Goal: Task Accomplishment & Management: Complete application form

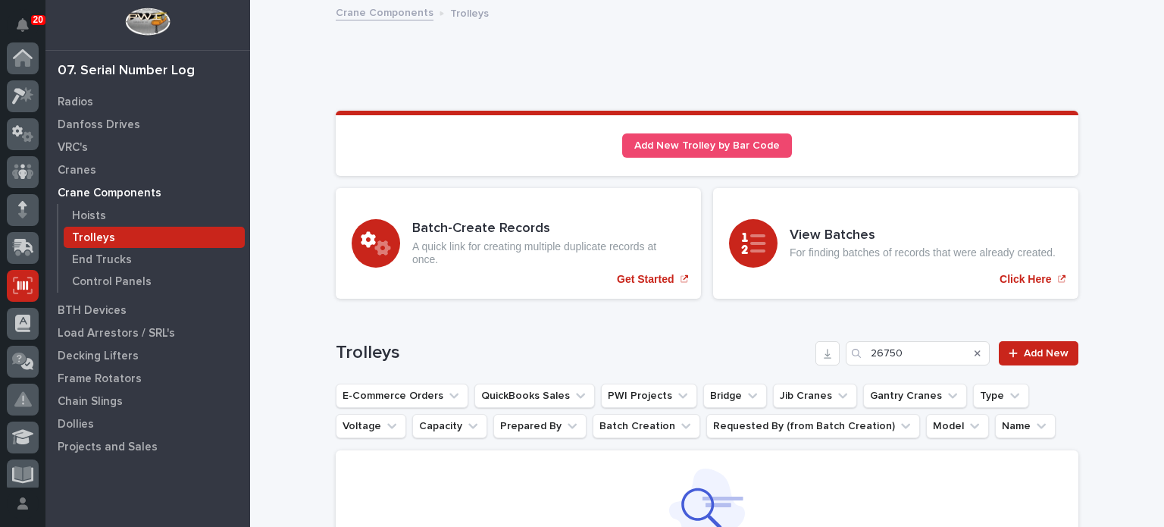
scroll to position [227, 0]
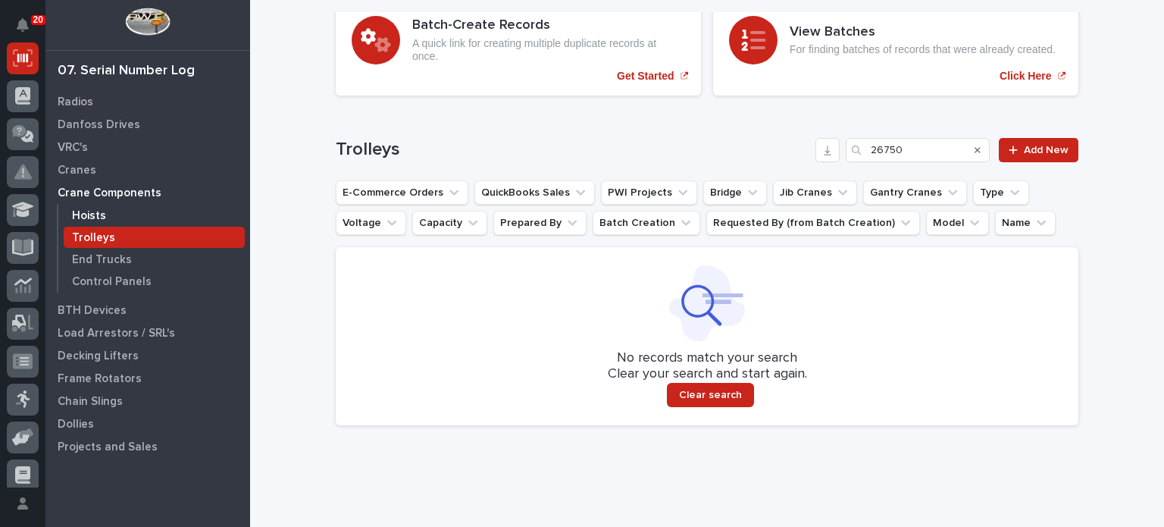
click at [101, 216] on p "Hoists" at bounding box center [89, 216] width 34 height 14
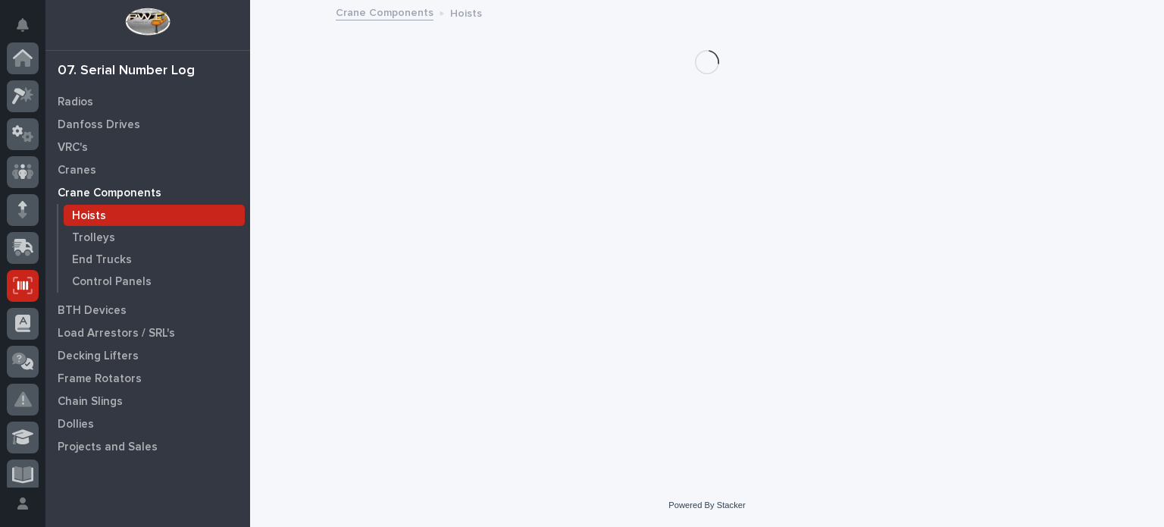
scroll to position [227, 0]
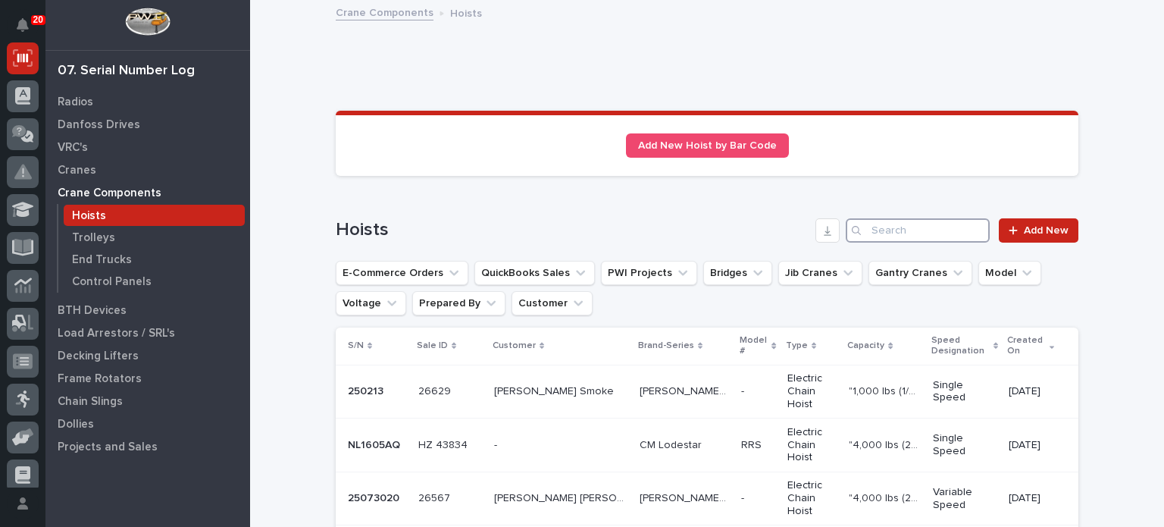
click at [925, 223] on input "Search" at bounding box center [918, 230] width 144 height 24
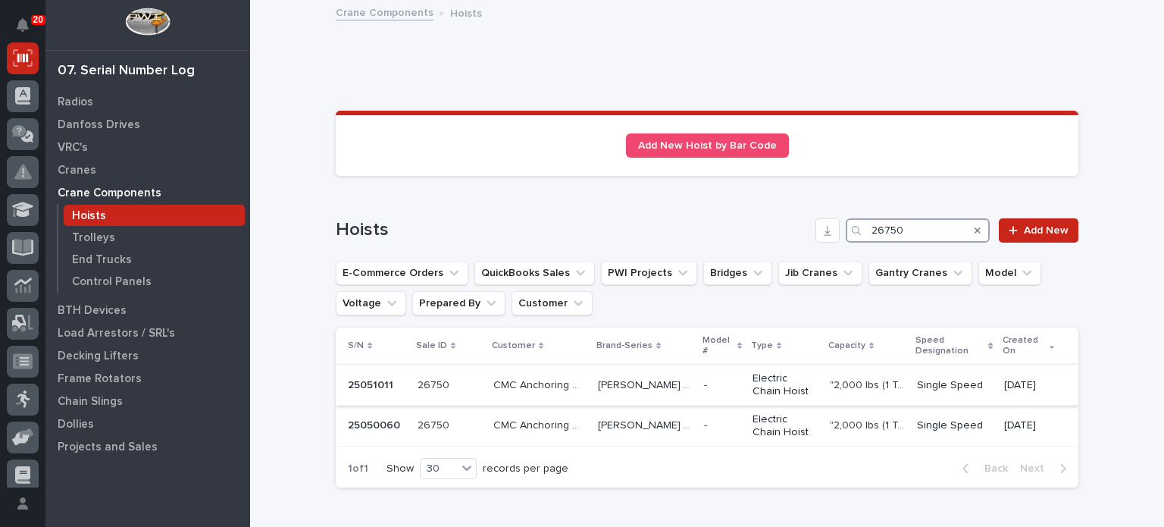
type input "26750"
click at [546, 382] on p "CMC Anchoring Systems" at bounding box center [540, 384] width 95 height 16
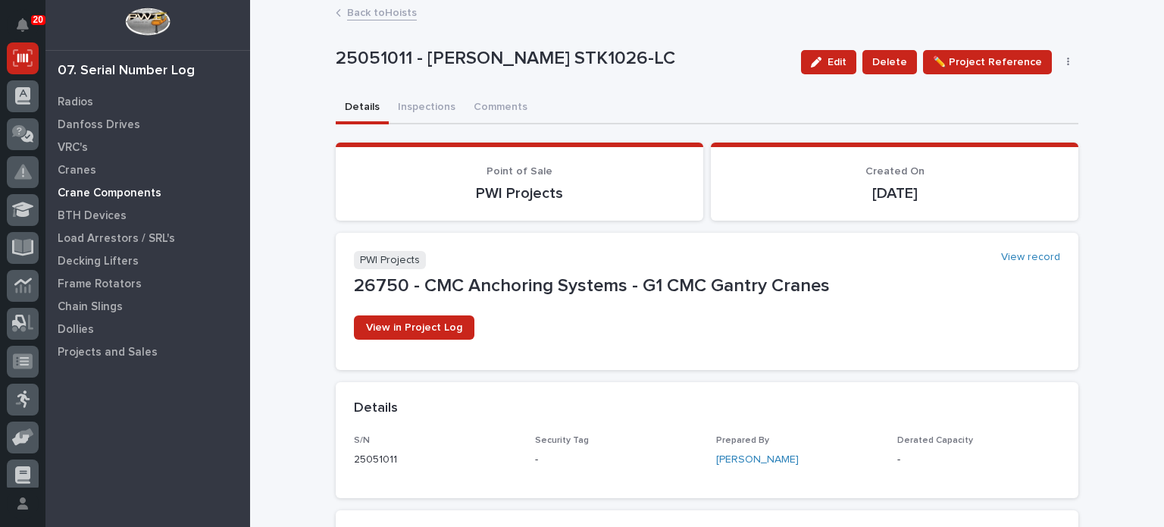
click at [117, 196] on p "Crane Components" at bounding box center [110, 193] width 104 height 14
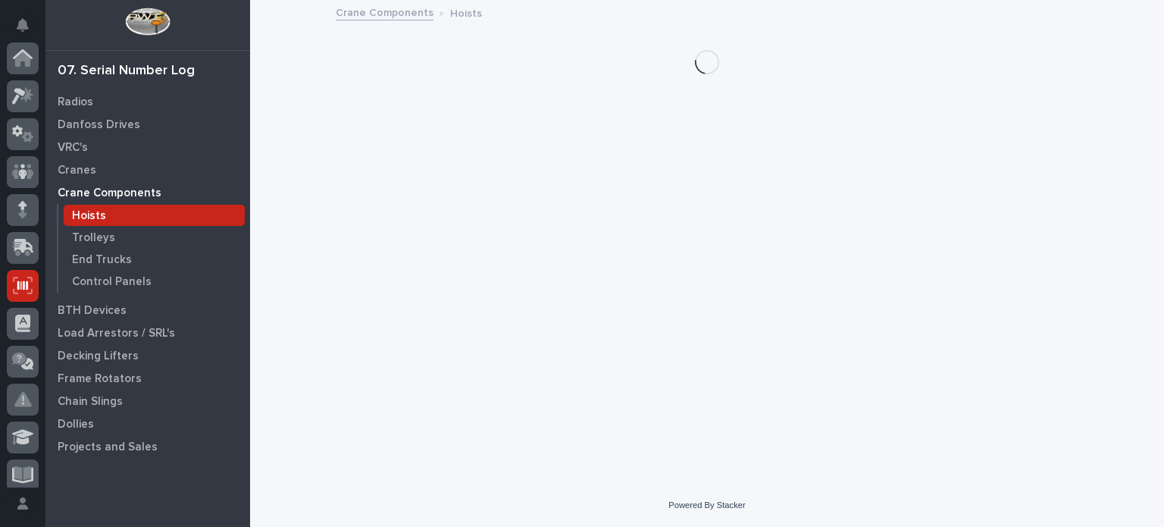
scroll to position [227, 0]
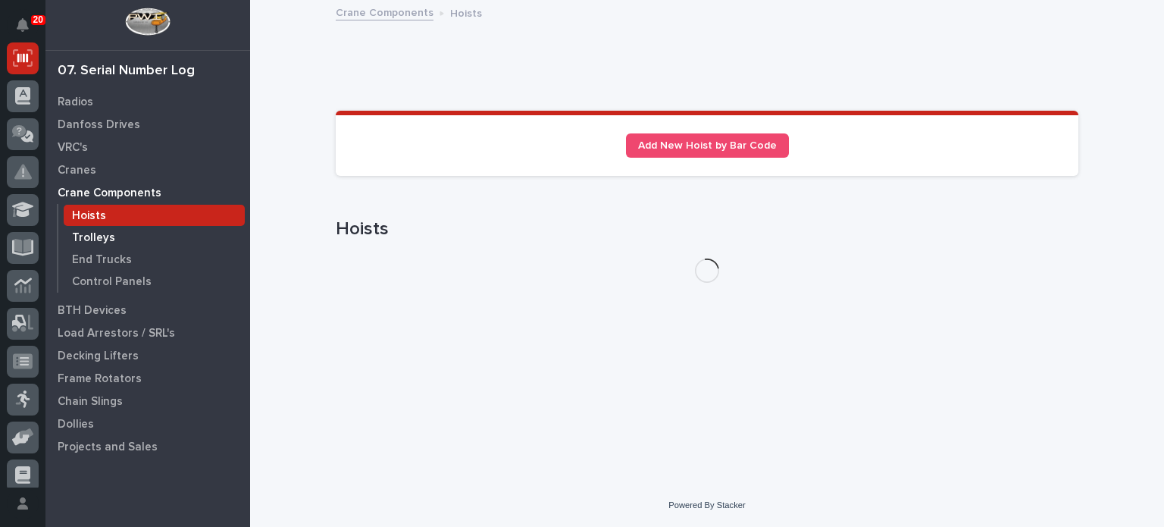
click at [100, 235] on p "Trolleys" at bounding box center [93, 238] width 43 height 14
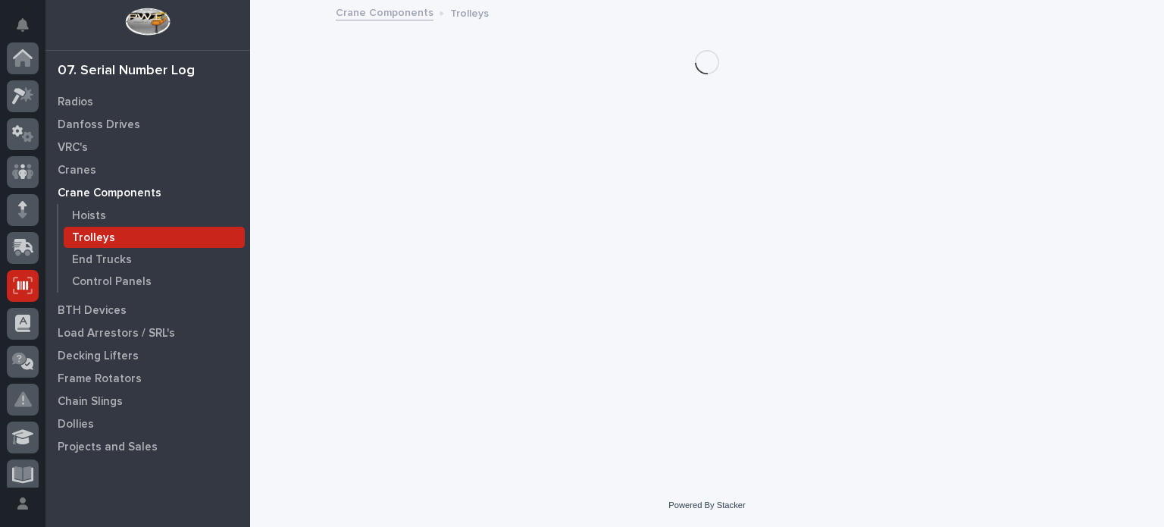
scroll to position [227, 0]
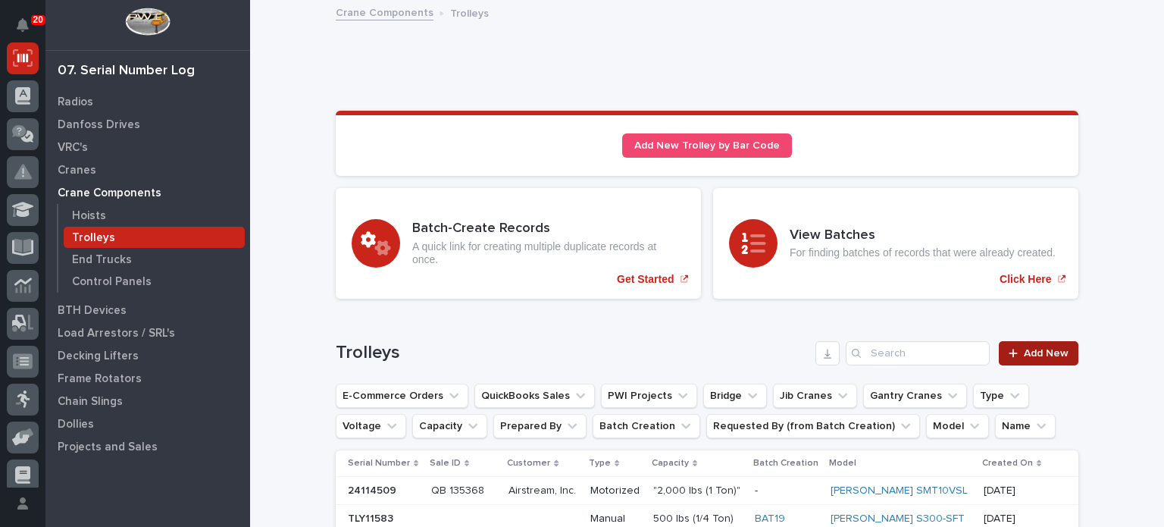
click at [1051, 348] on span "Add New" at bounding box center [1046, 353] width 45 height 11
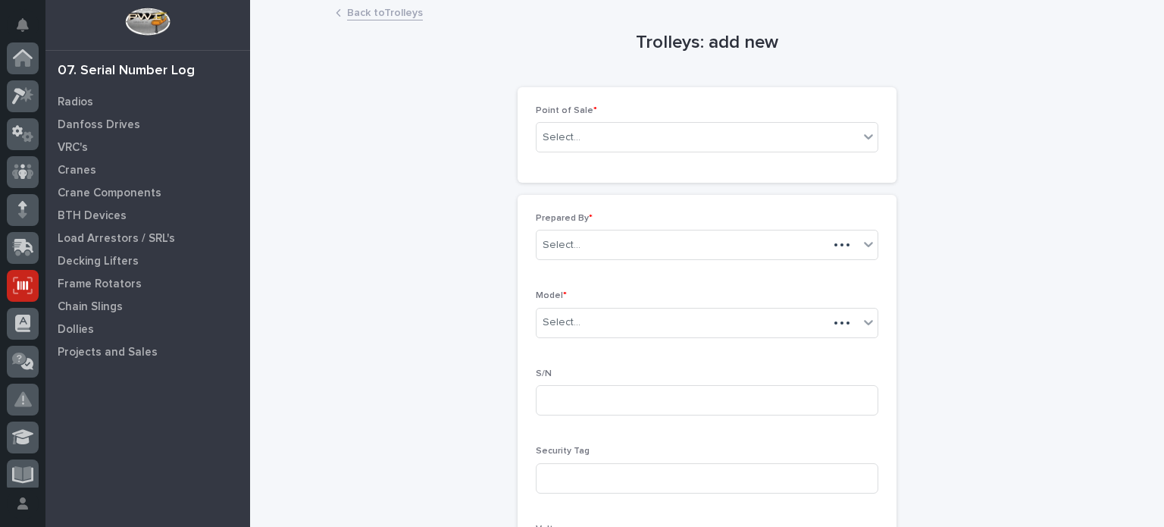
scroll to position [227, 0]
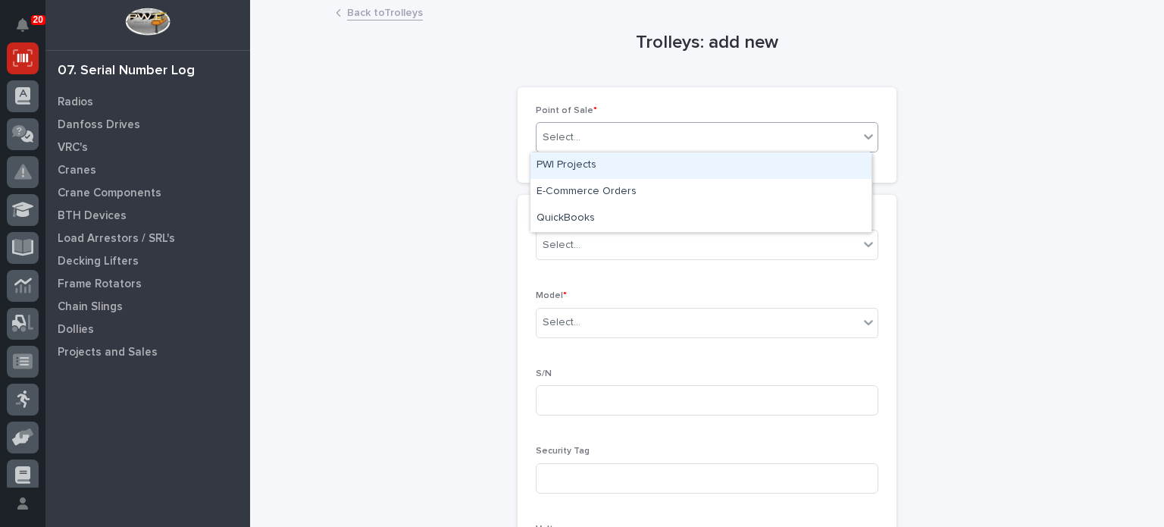
click at [780, 136] on div "Select..." at bounding box center [698, 137] width 322 height 25
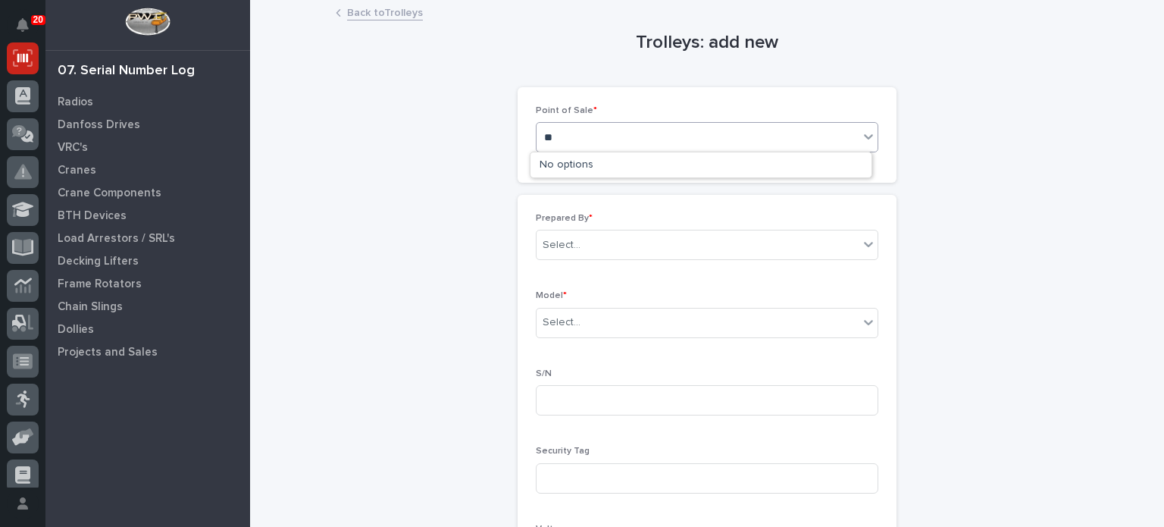
type input "*"
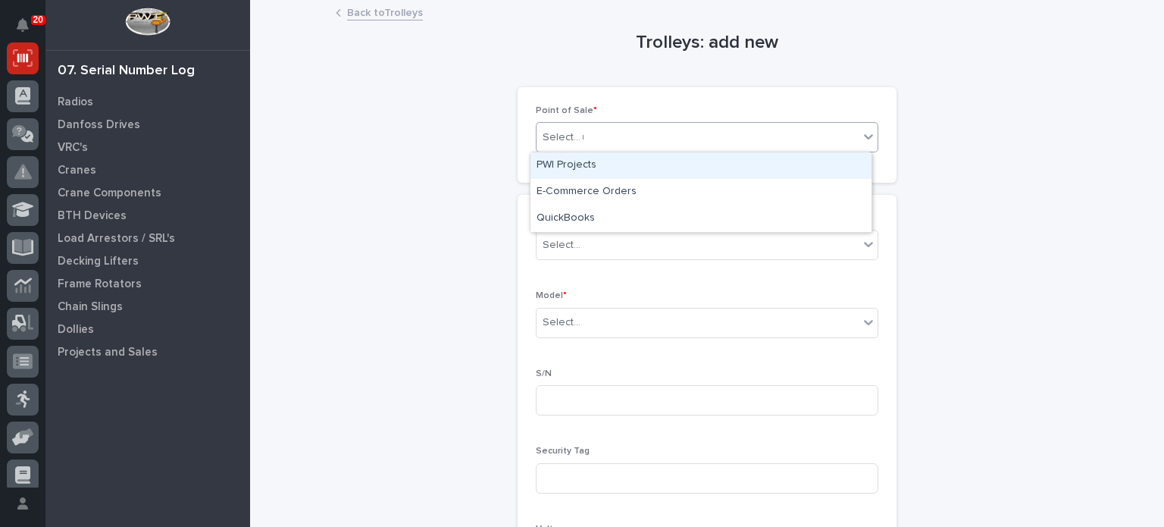
type input "**"
click at [758, 175] on div "PWI Projects" at bounding box center [701, 165] width 341 height 27
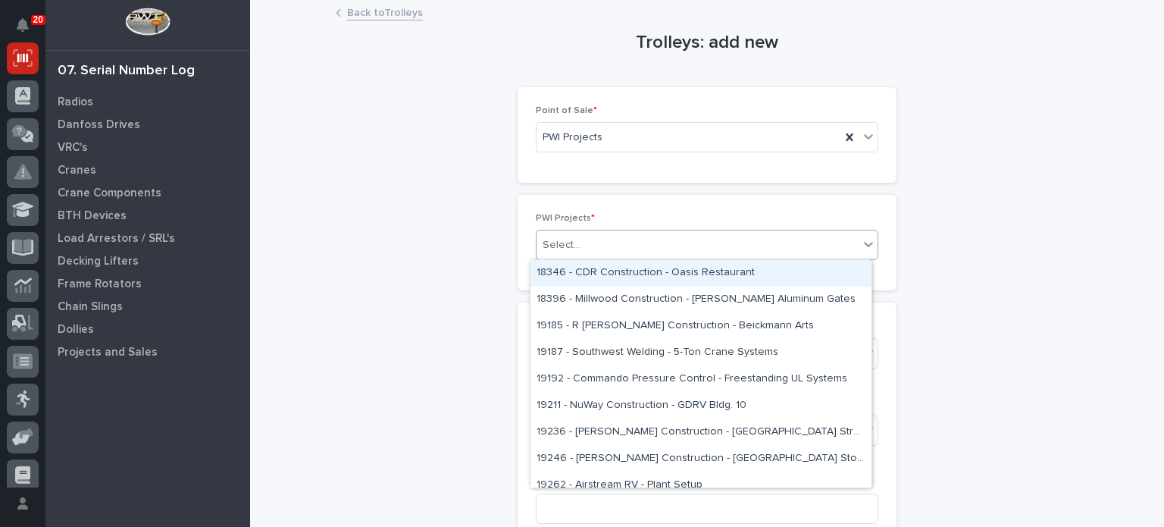
click at [714, 252] on div "Select..." at bounding box center [698, 245] width 322 height 25
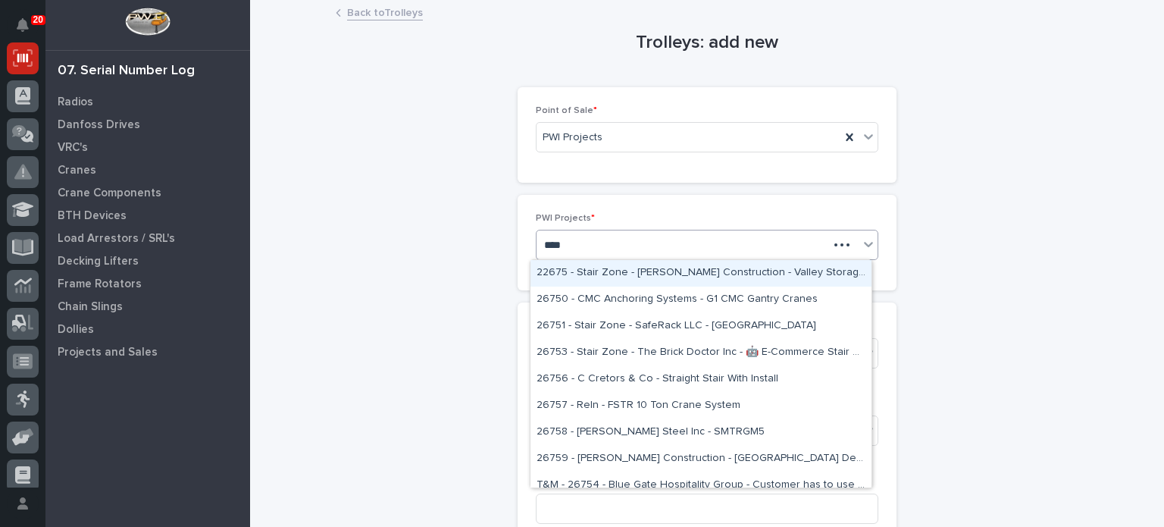
type input "*****"
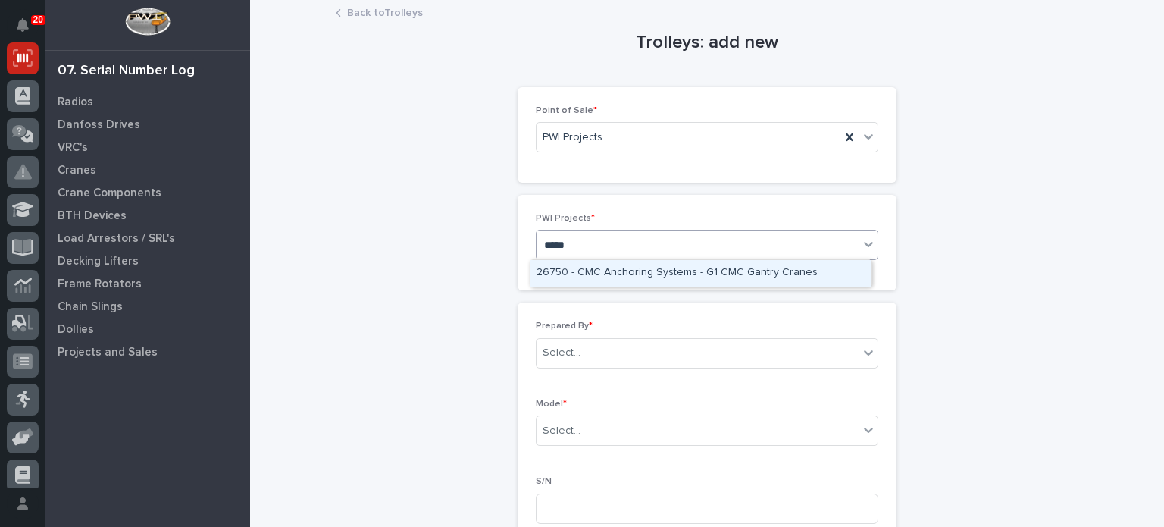
click at [701, 274] on div "26750 - CMC Anchoring Systems - G1 CMC Gantry Cranes" at bounding box center [701, 273] width 341 height 27
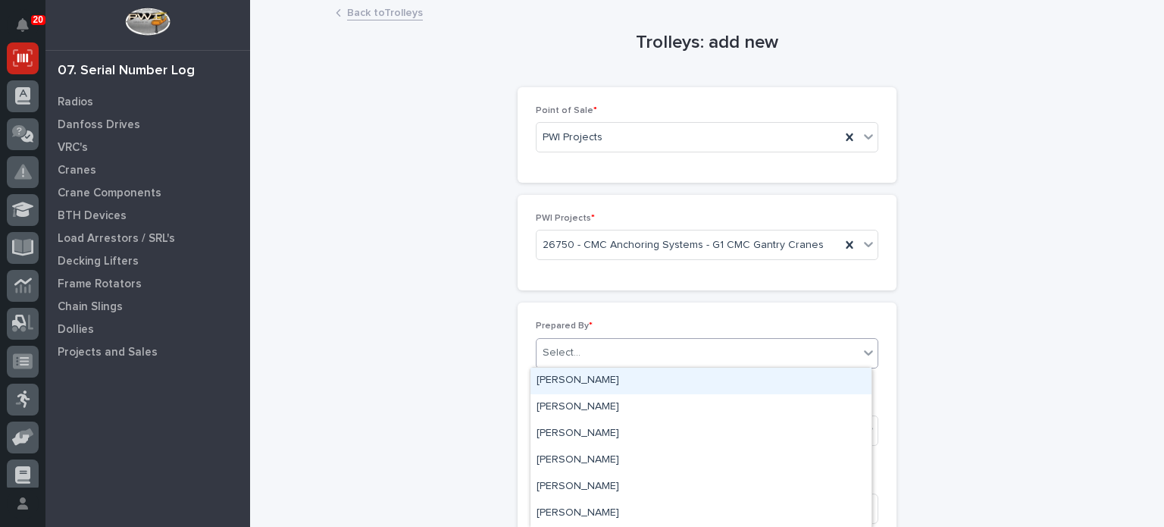
click at [682, 348] on div "Select..." at bounding box center [698, 352] width 322 height 25
type input "******"
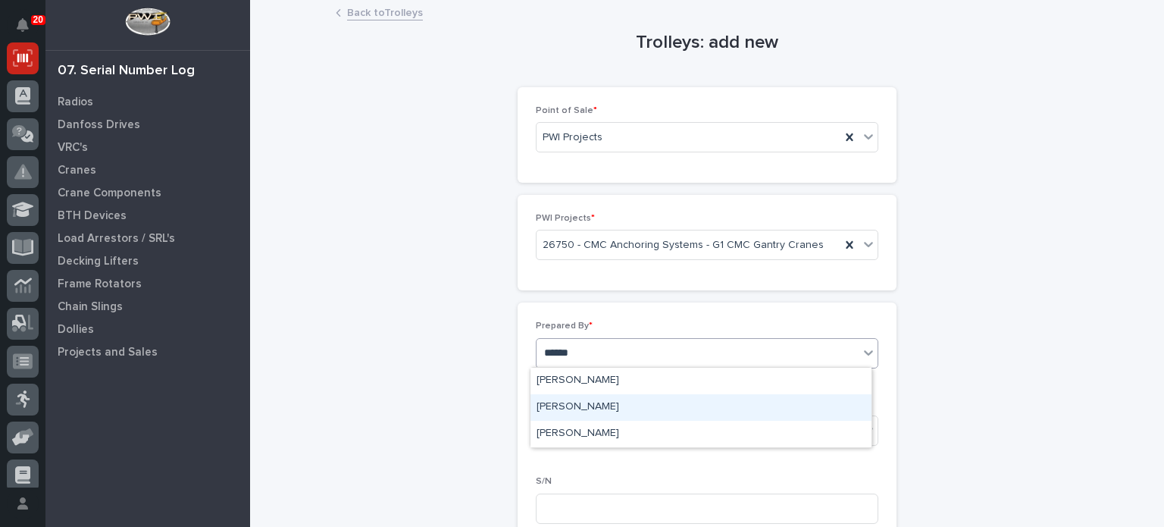
click at [647, 407] on div "[PERSON_NAME]" at bounding box center [701, 407] width 341 height 27
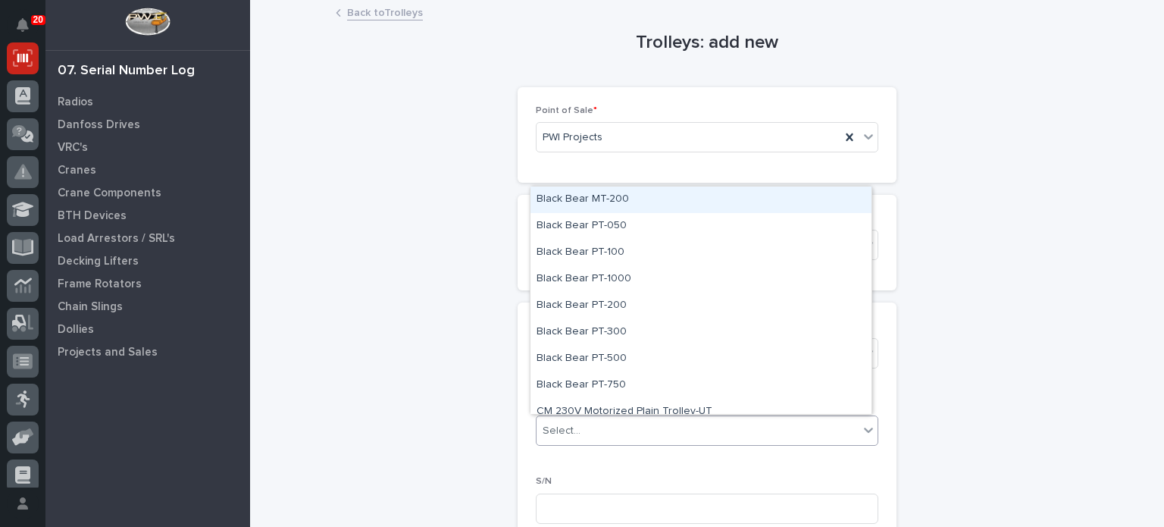
click at [643, 436] on div "Select..." at bounding box center [698, 430] width 322 height 25
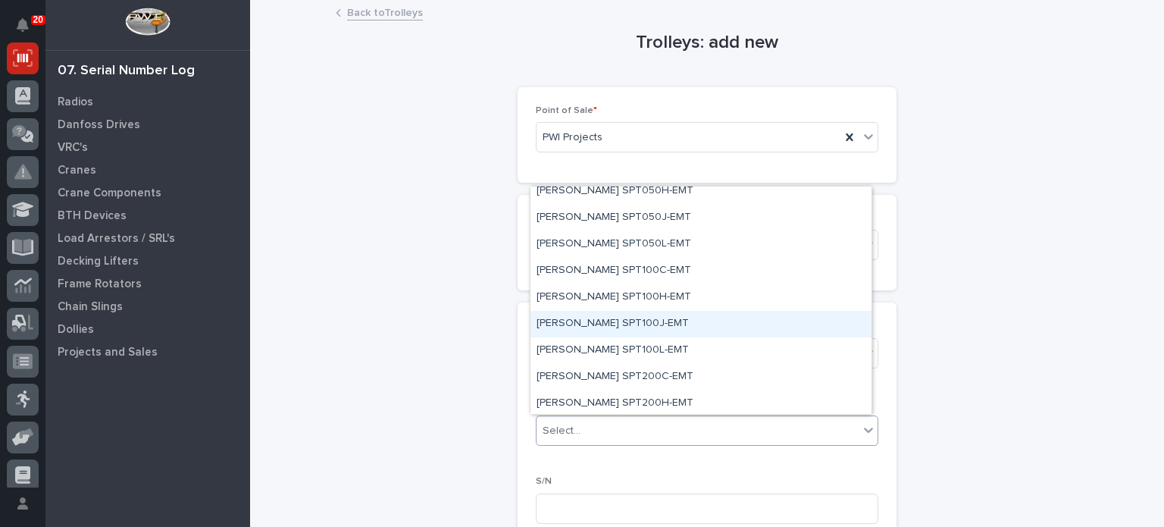
scroll to position [1334, 0]
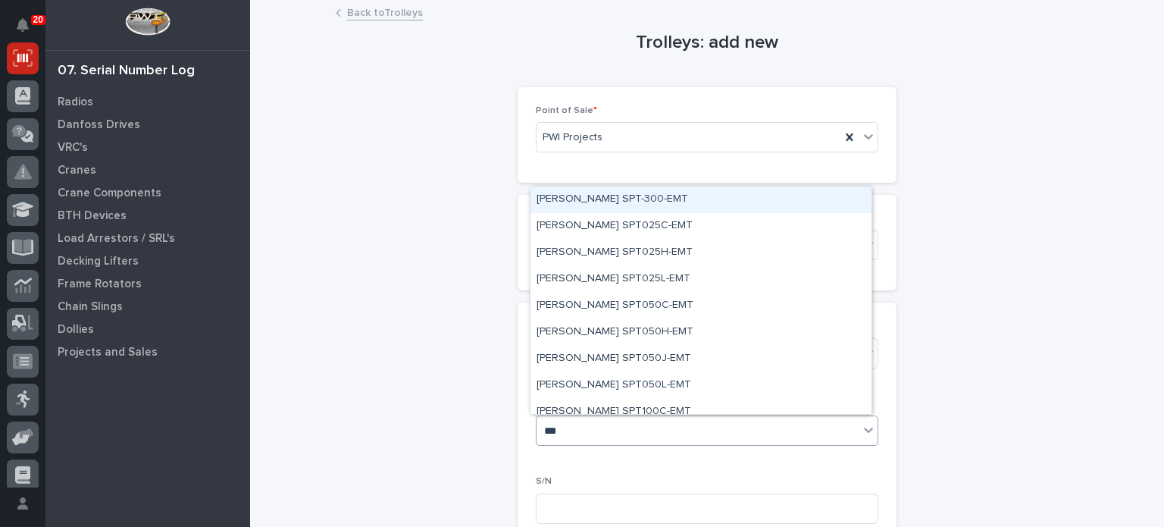
type input "***"
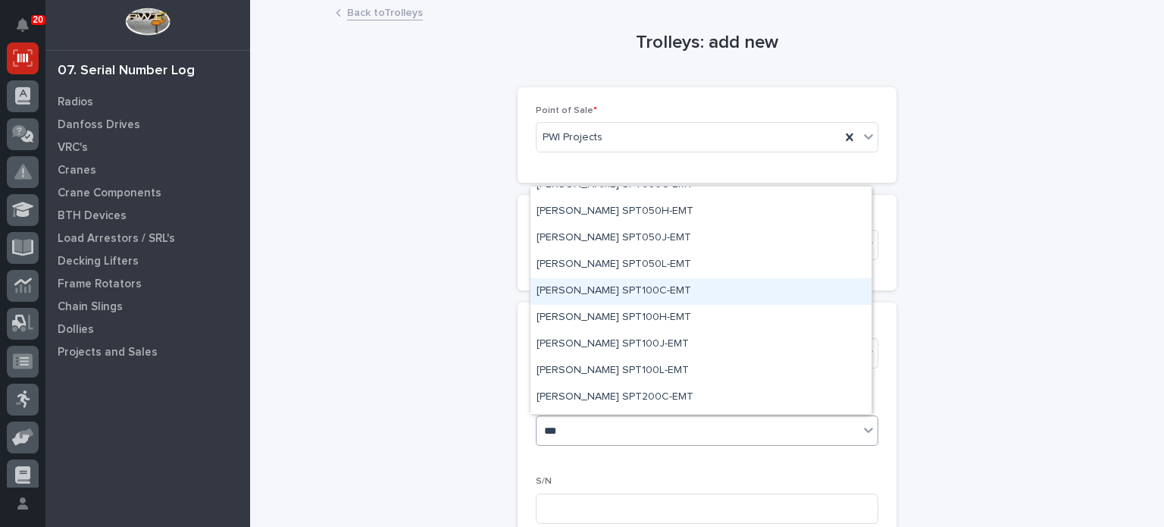
scroll to position [121, 0]
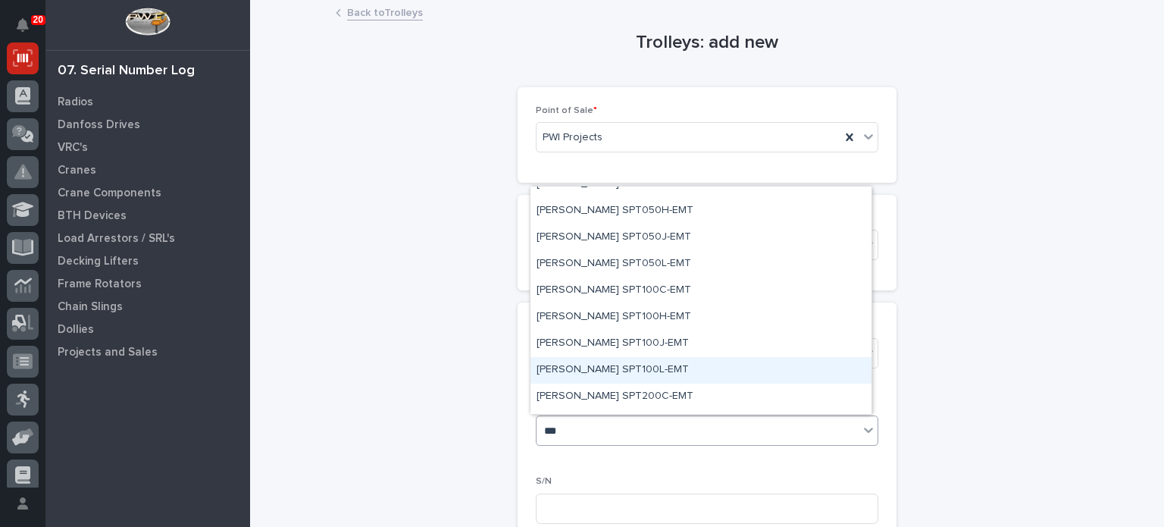
click at [647, 375] on div "[PERSON_NAME] SPT100L-EMT" at bounding box center [701, 370] width 341 height 27
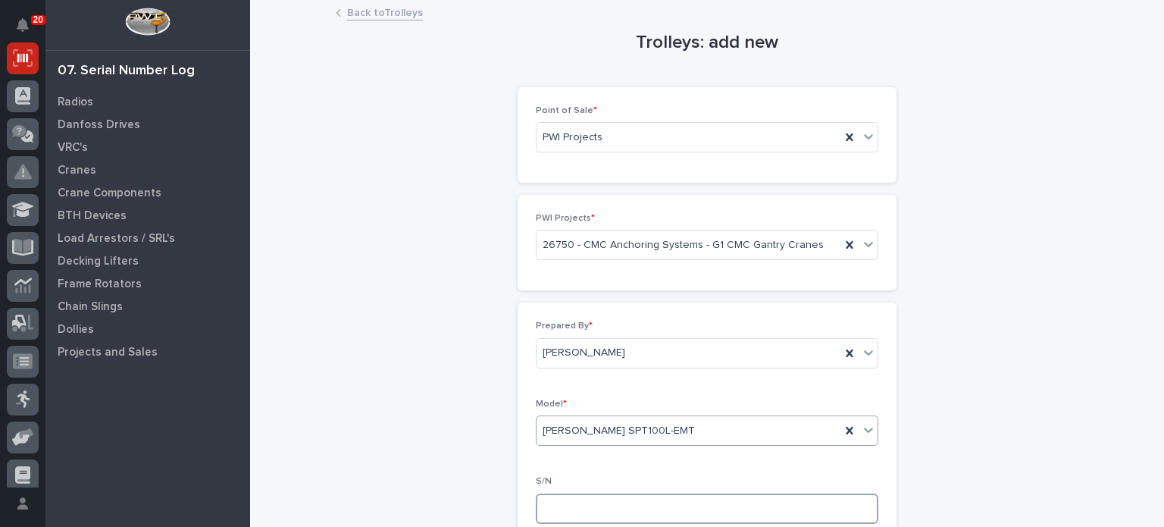
click at [647, 509] on input at bounding box center [707, 508] width 343 height 30
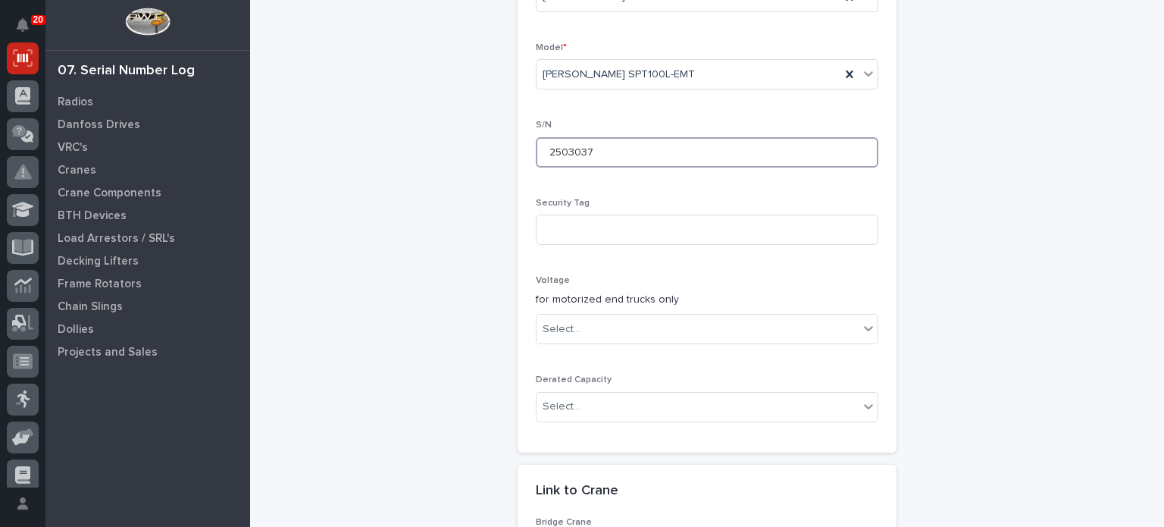
scroll to position [357, 0]
type input "2503037"
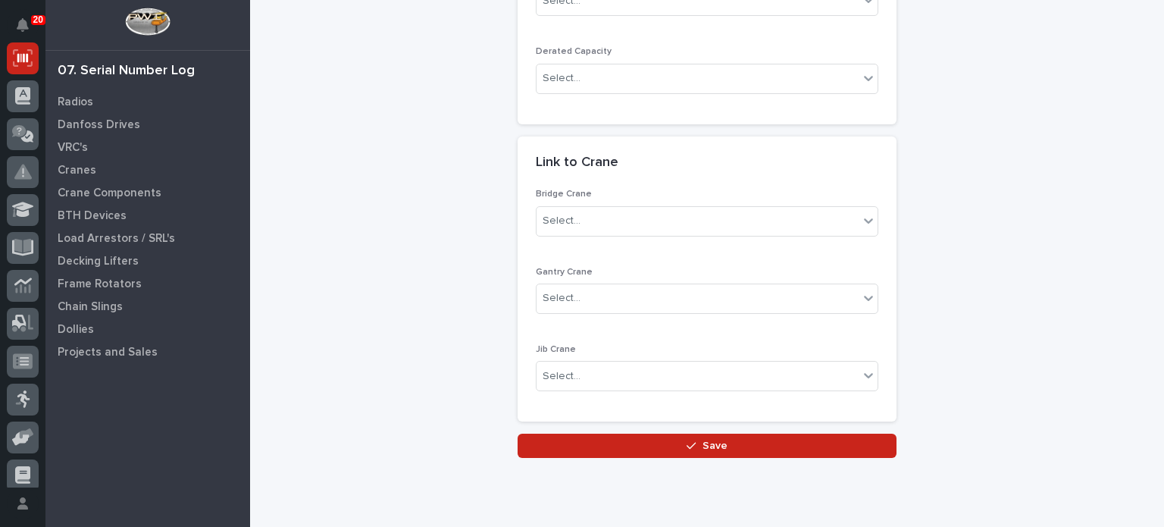
scroll to position [709, 0]
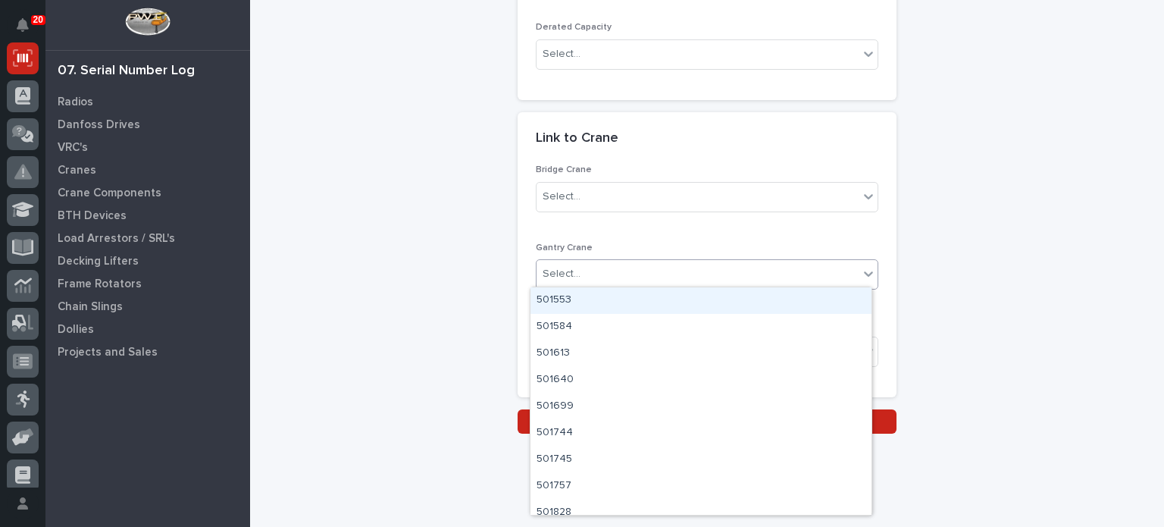
click at [814, 276] on div "Select..." at bounding box center [698, 273] width 322 height 25
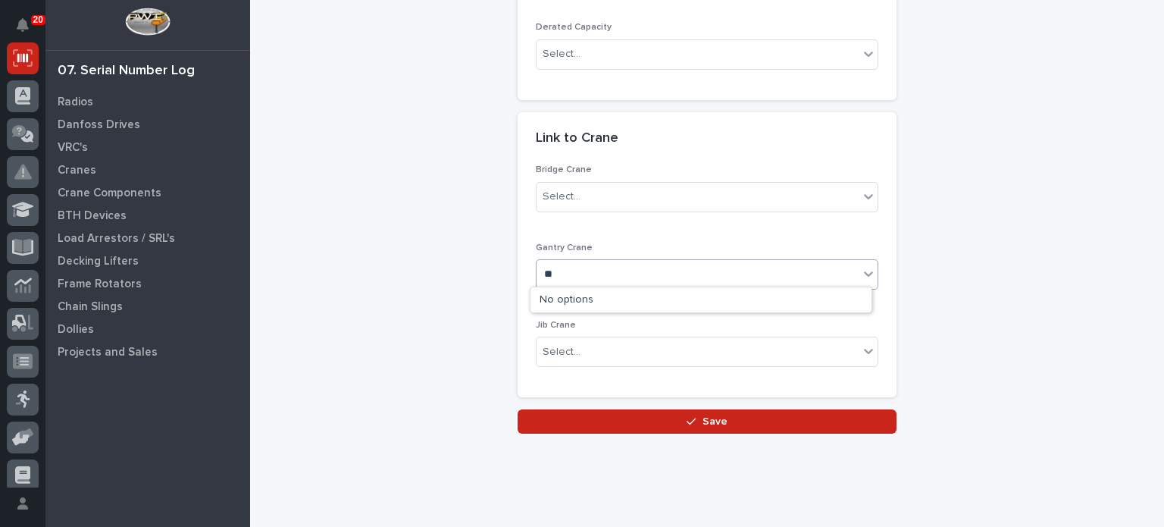
type input "*"
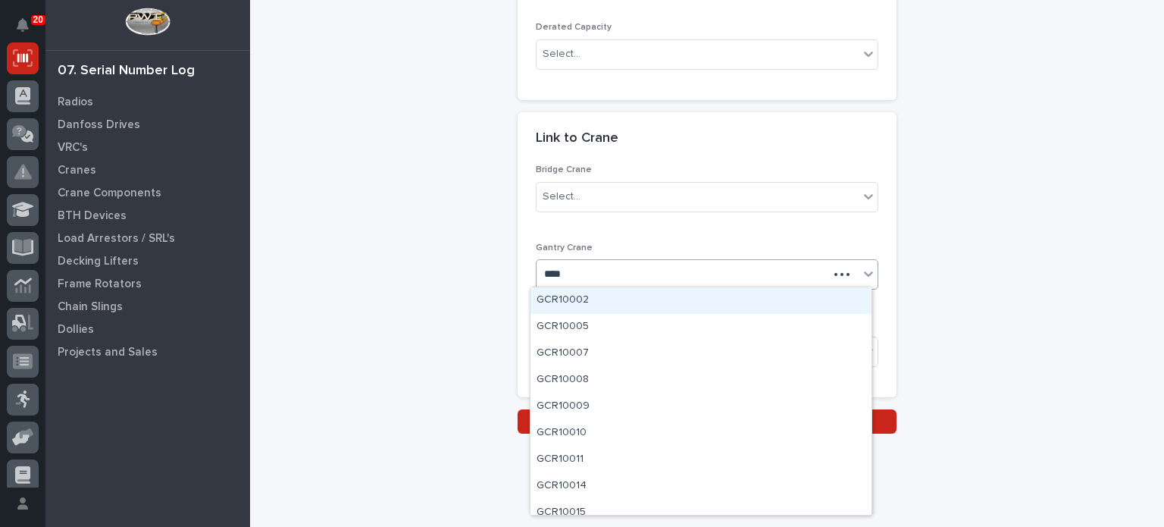
type input "*****"
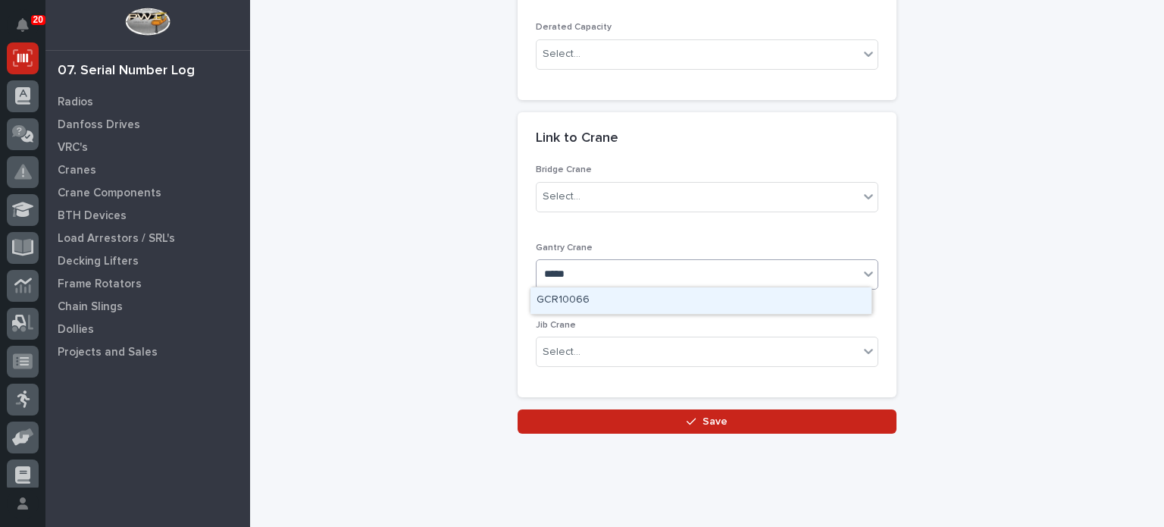
click at [603, 297] on div "GCR10066" at bounding box center [701, 300] width 341 height 27
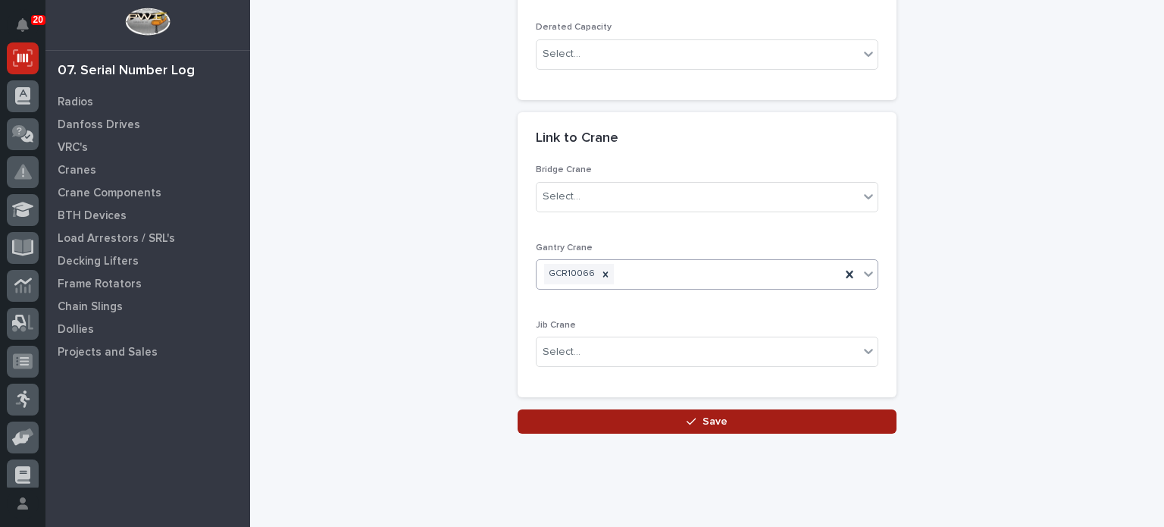
click at [658, 416] on button "Save" at bounding box center [707, 421] width 379 height 24
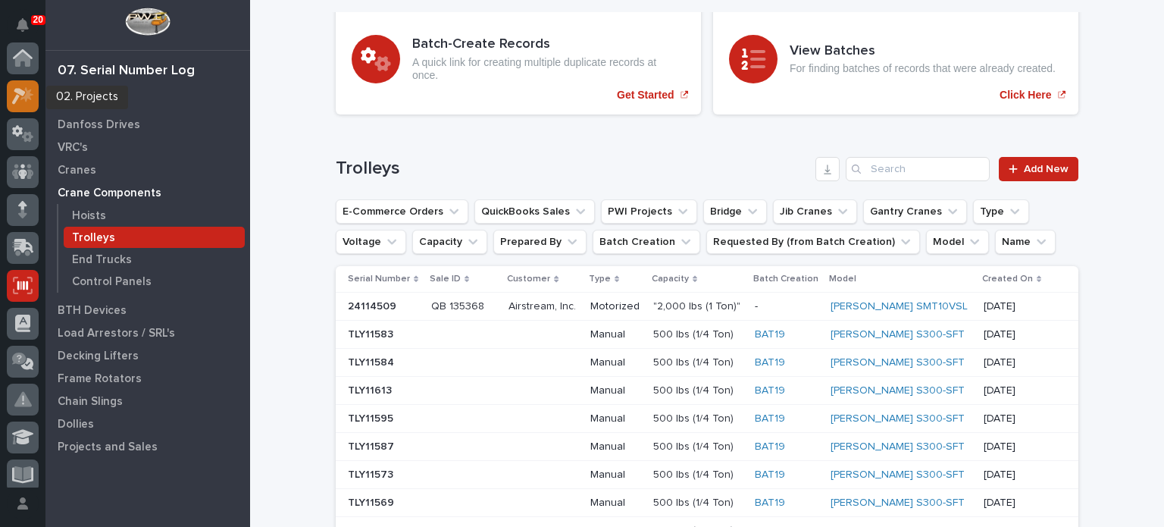
click at [25, 97] on icon at bounding box center [26, 93] width 13 height 15
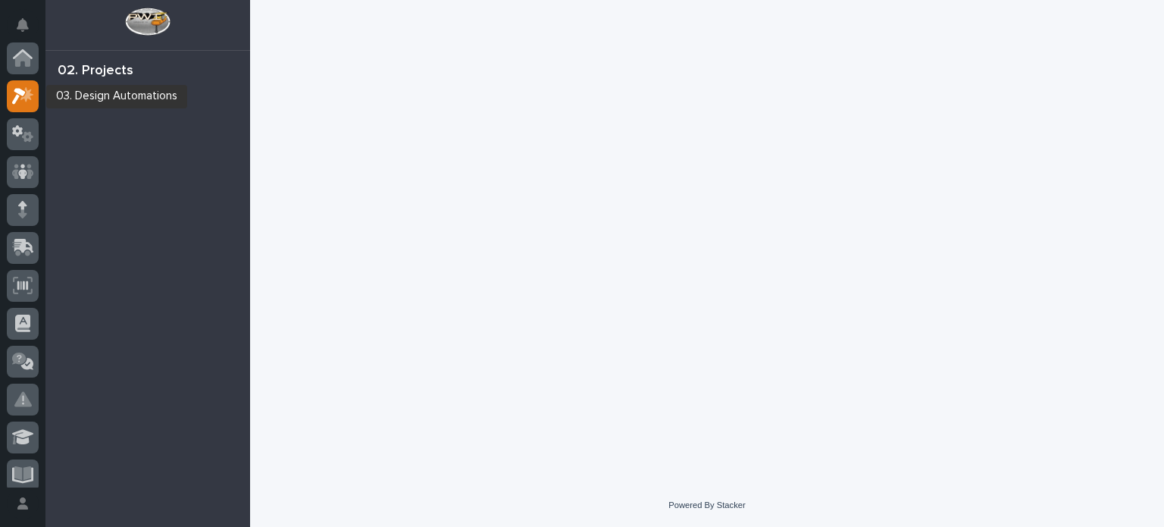
scroll to position [38, 0]
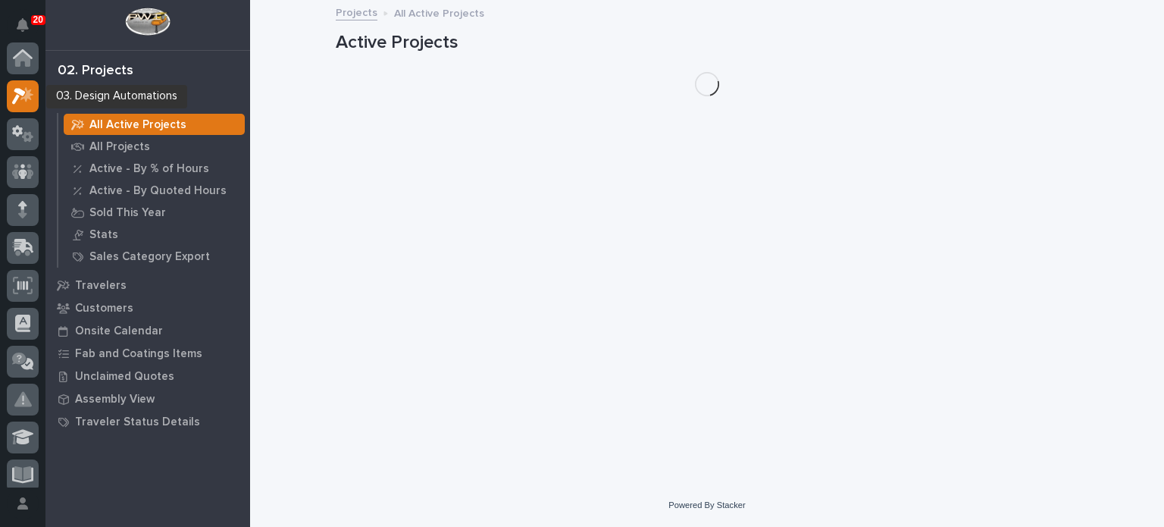
scroll to position [38, 0]
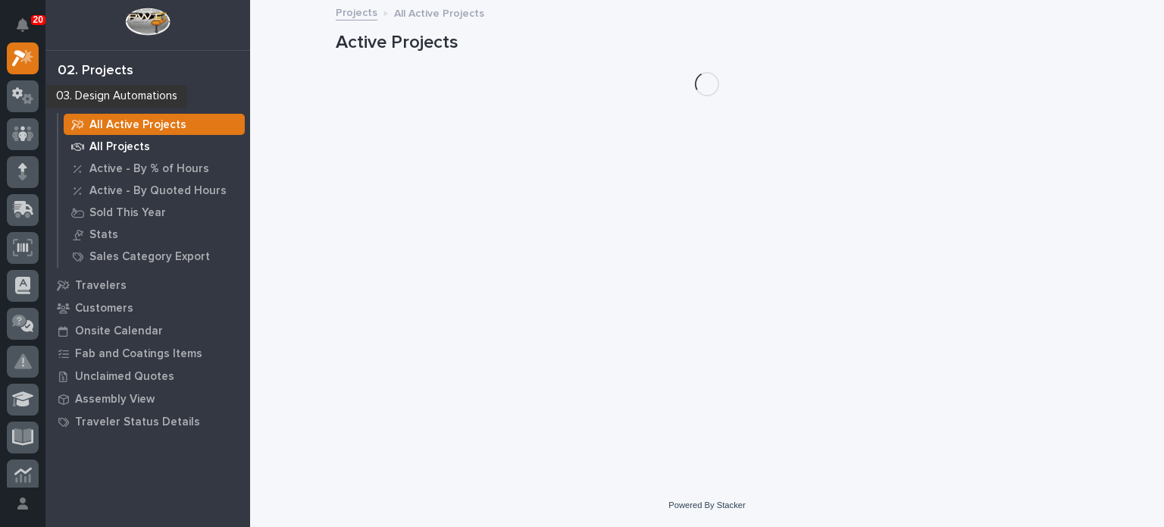
click at [146, 148] on p "All Projects" at bounding box center [119, 147] width 61 height 14
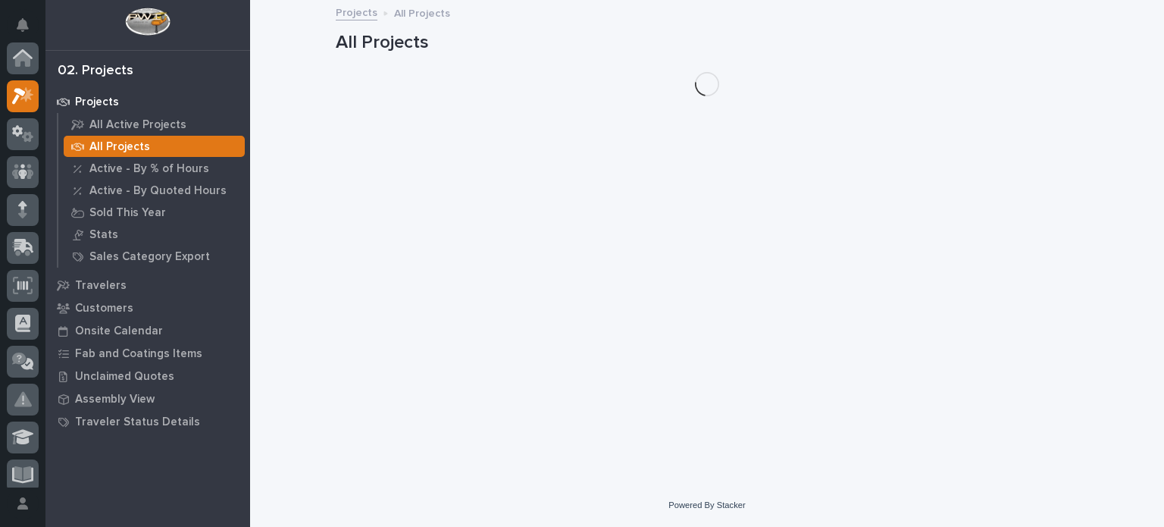
scroll to position [38, 0]
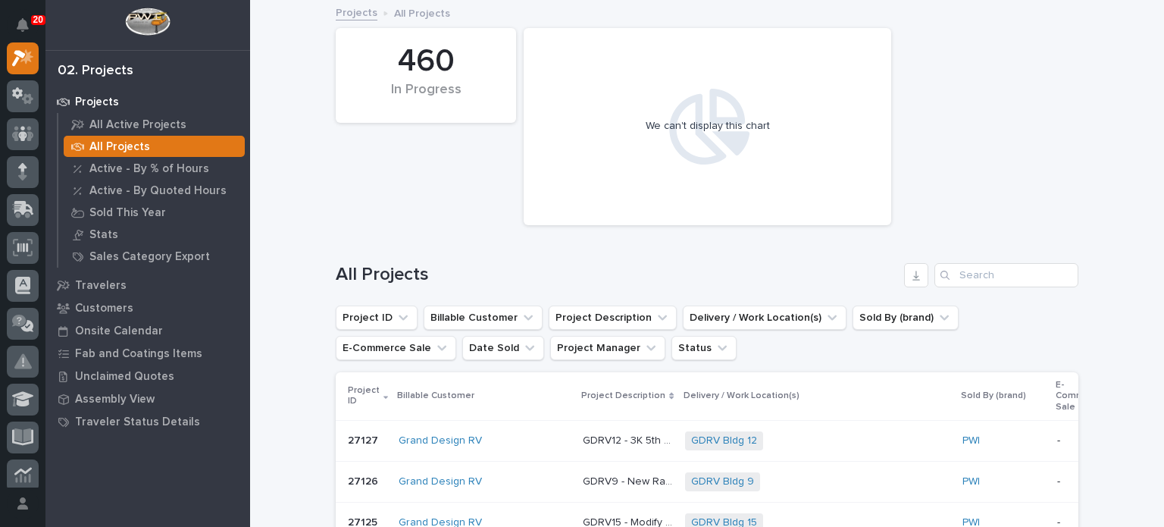
click at [952, 270] on div "Search" at bounding box center [947, 275] width 24 height 24
click at [960, 272] on input "Search" at bounding box center [1007, 275] width 144 height 24
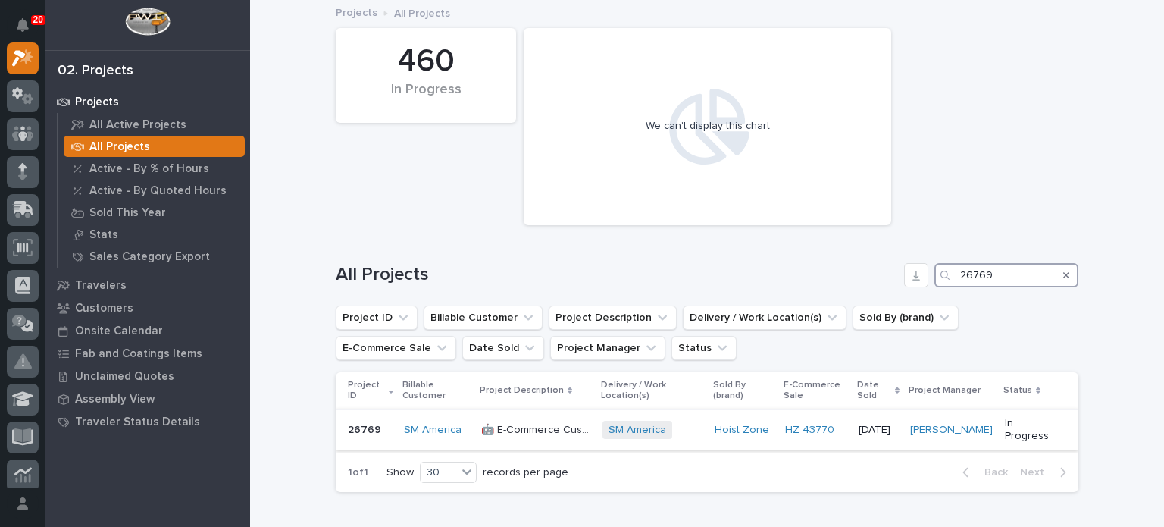
type input "26769"
click at [553, 427] on p "🤖 E-Commerce Custom Crane(s)" at bounding box center [537, 429] width 112 height 16
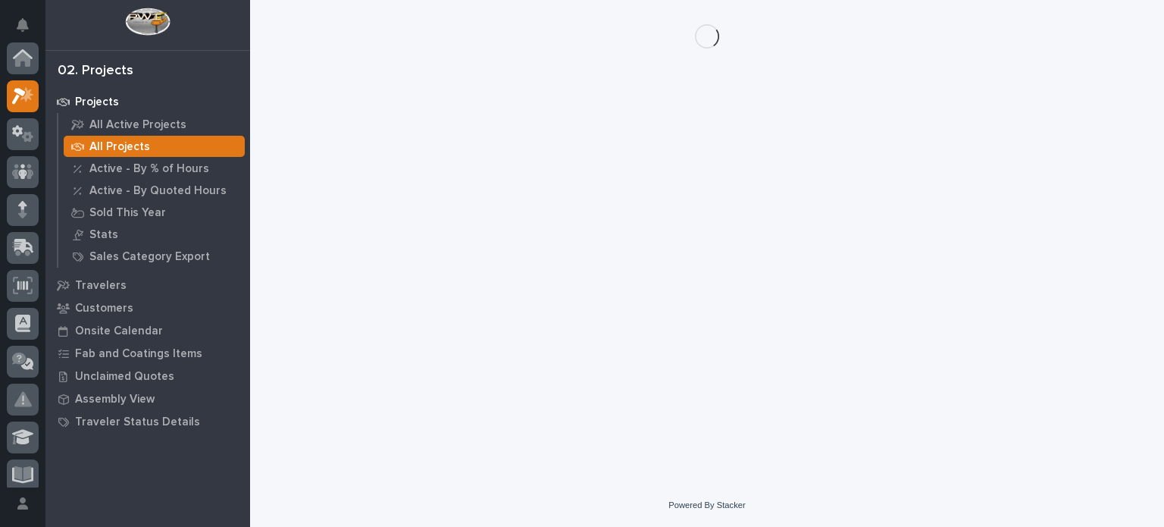
scroll to position [38, 0]
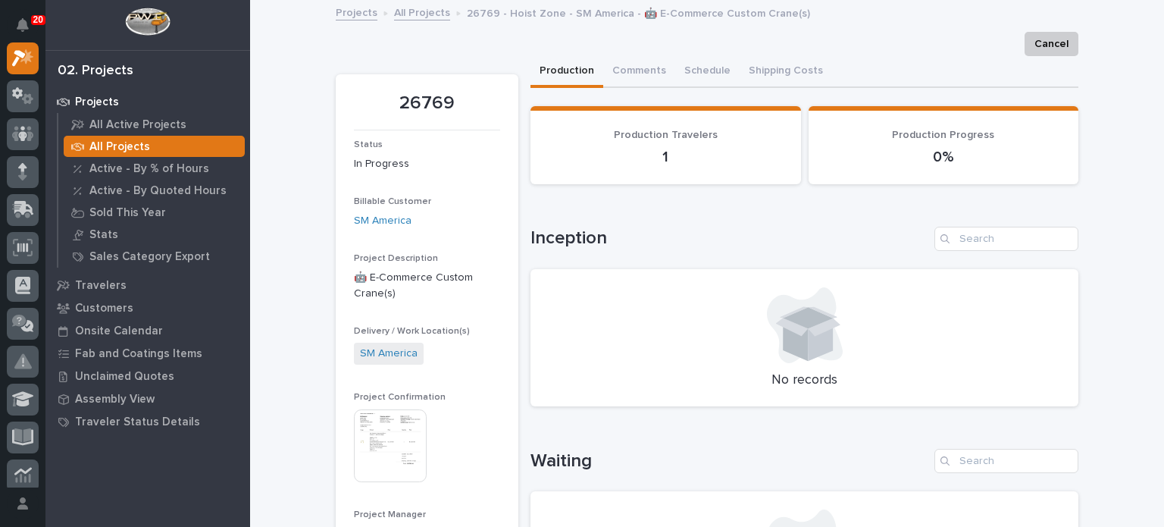
click at [401, 432] on img at bounding box center [390, 445] width 73 height 73
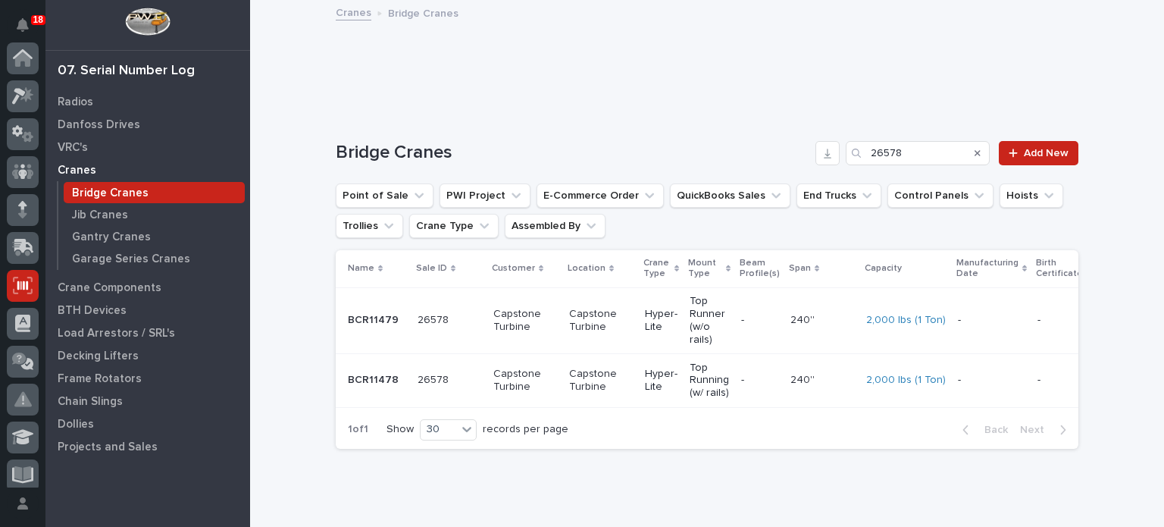
scroll to position [227, 0]
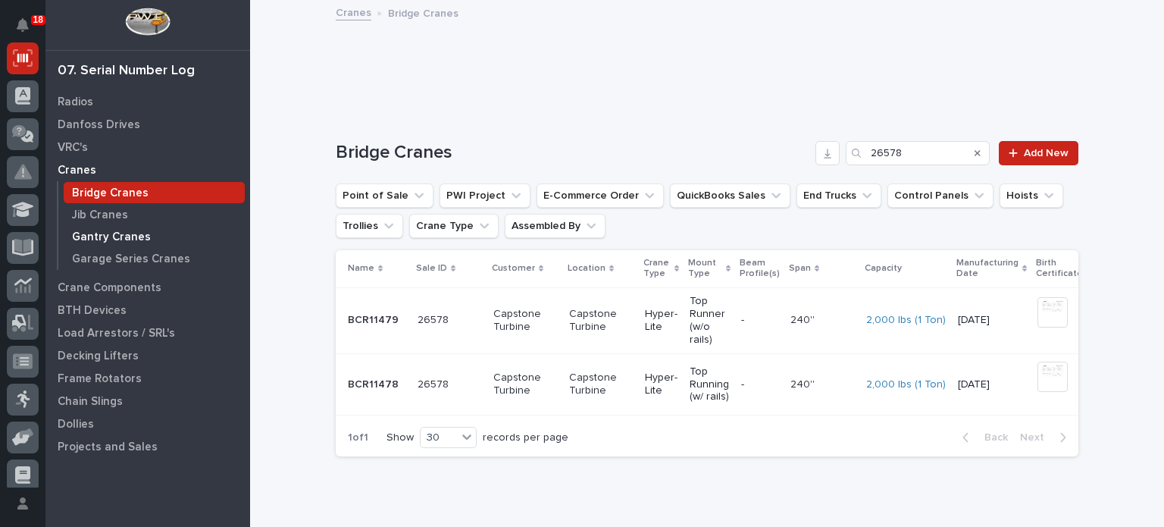
click at [126, 236] on p "Gantry Cranes" at bounding box center [111, 237] width 79 height 14
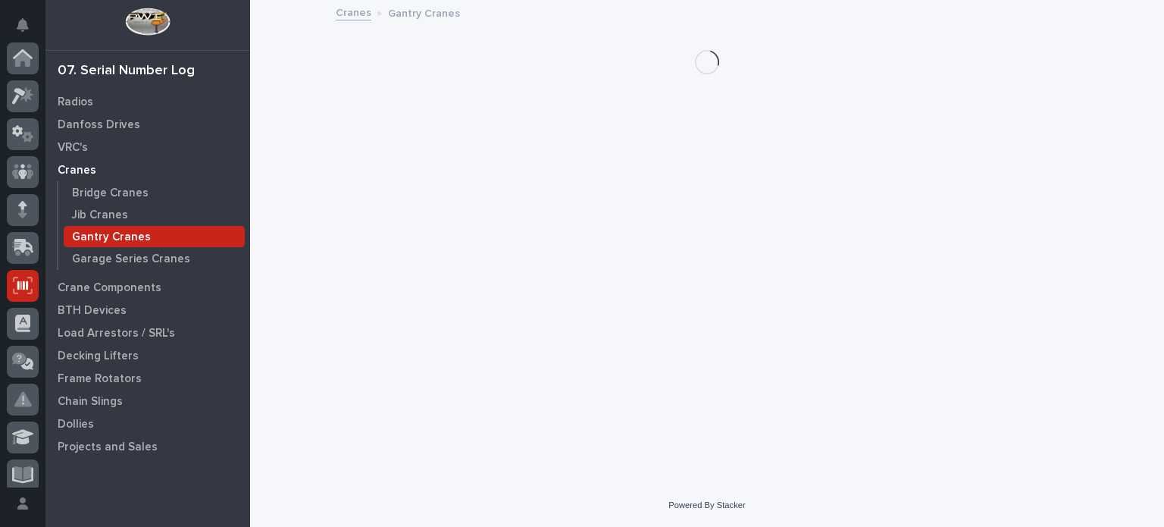
scroll to position [227, 0]
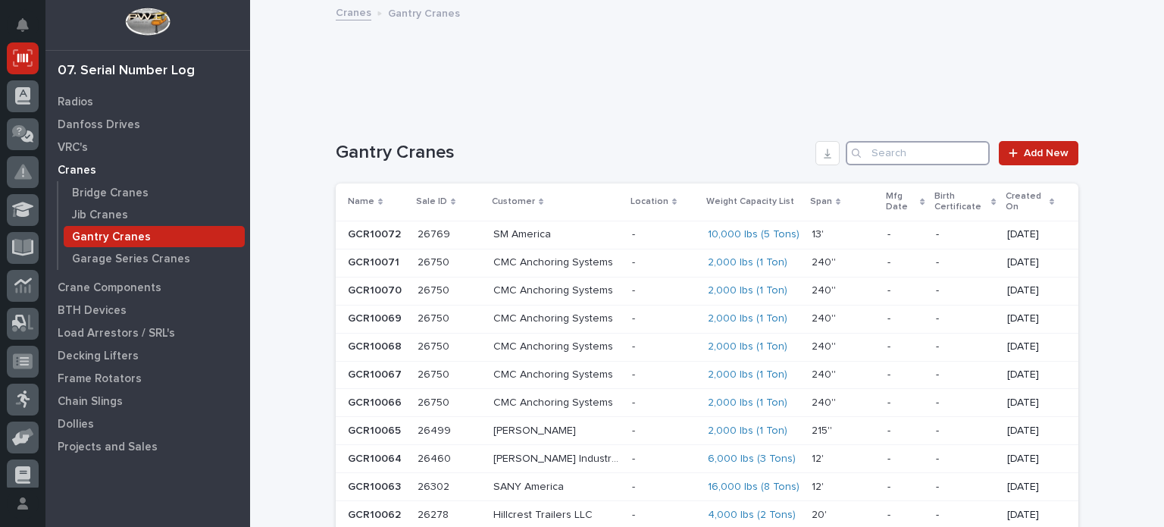
click at [878, 159] on input "Search" at bounding box center [918, 153] width 144 height 24
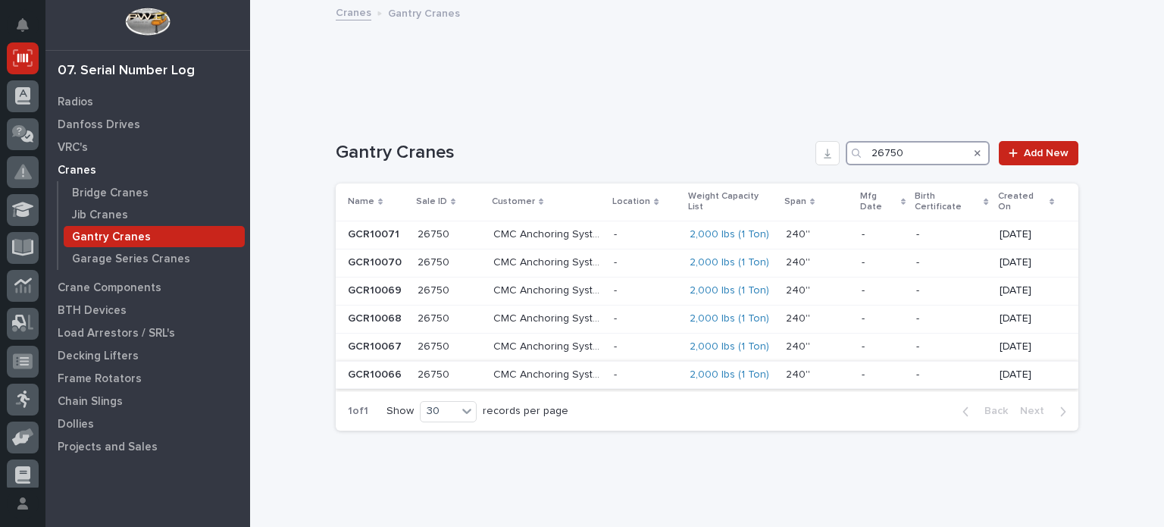
type input "26750"
click at [581, 365] on p "CMC Anchoring Systems" at bounding box center [548, 373] width 111 height 16
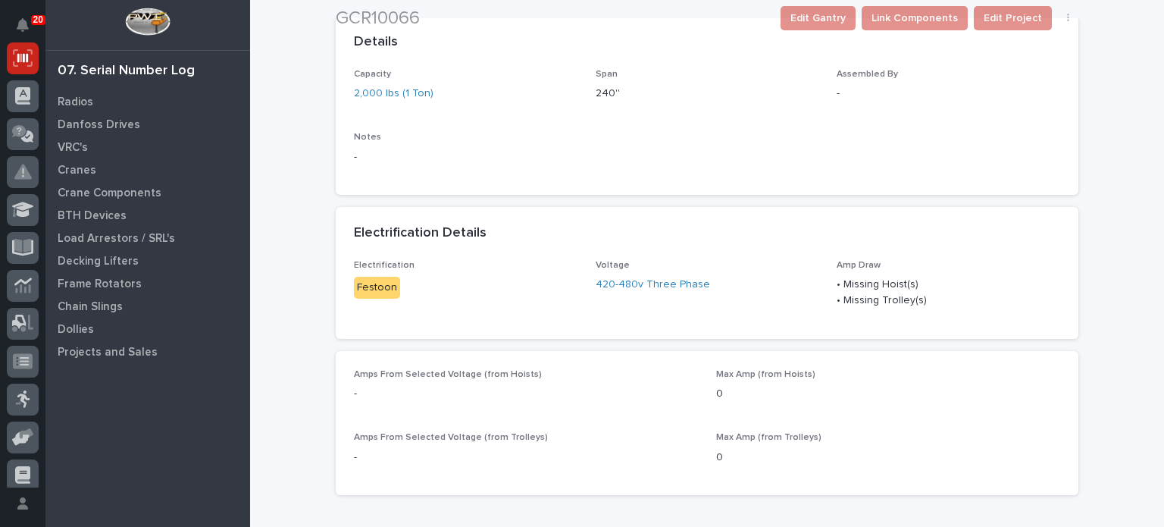
scroll to position [238, 0]
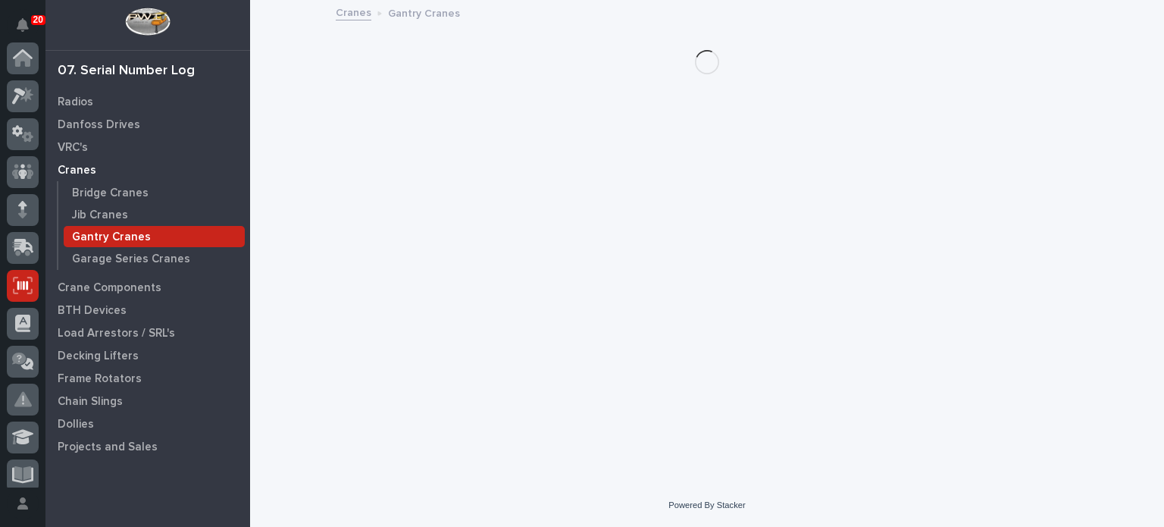
scroll to position [227, 0]
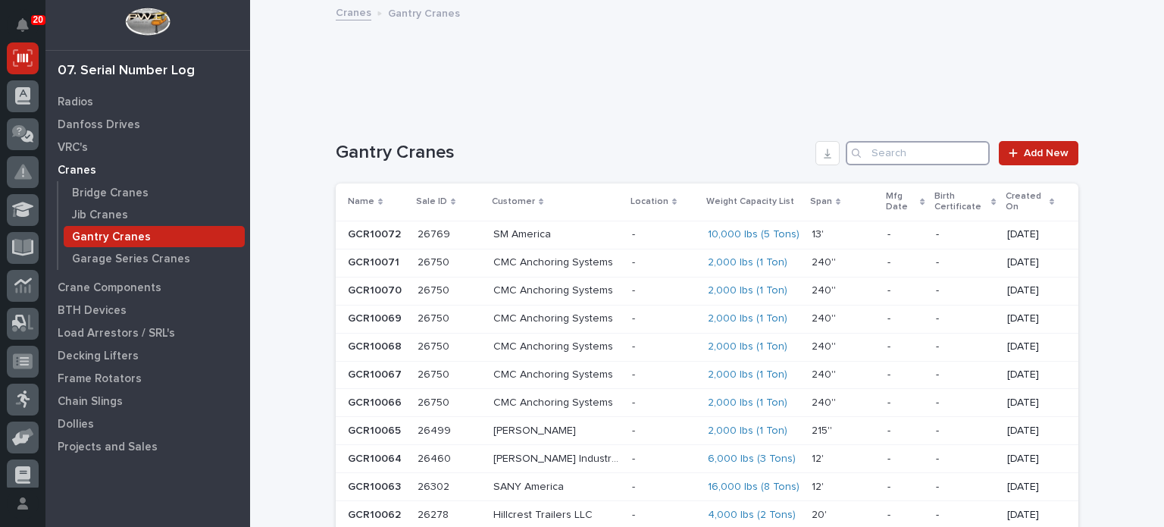
click at [876, 157] on input "Search" at bounding box center [918, 153] width 144 height 24
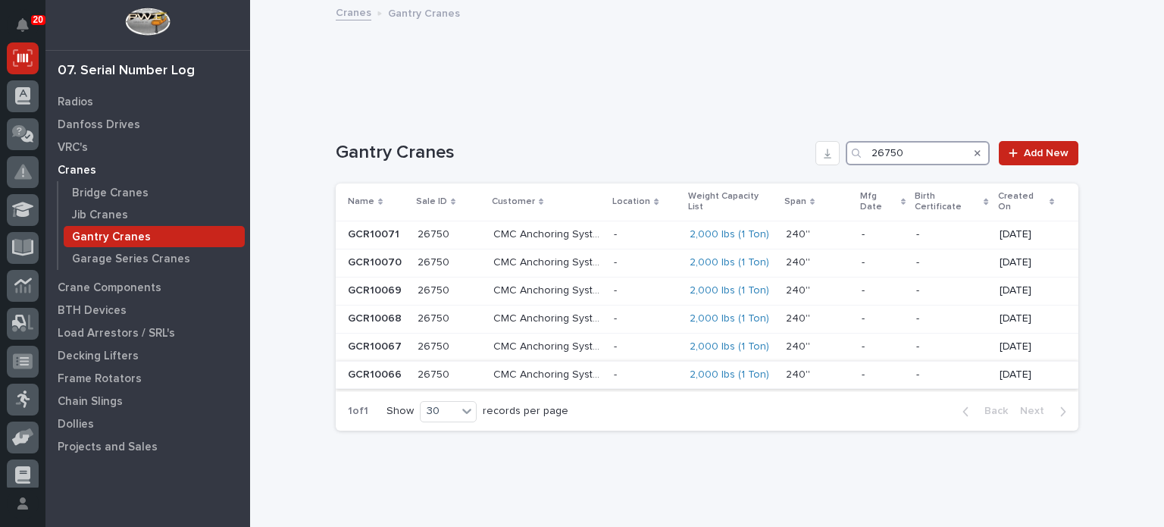
type input "26750"
